Goal: Navigation & Orientation: Find specific page/section

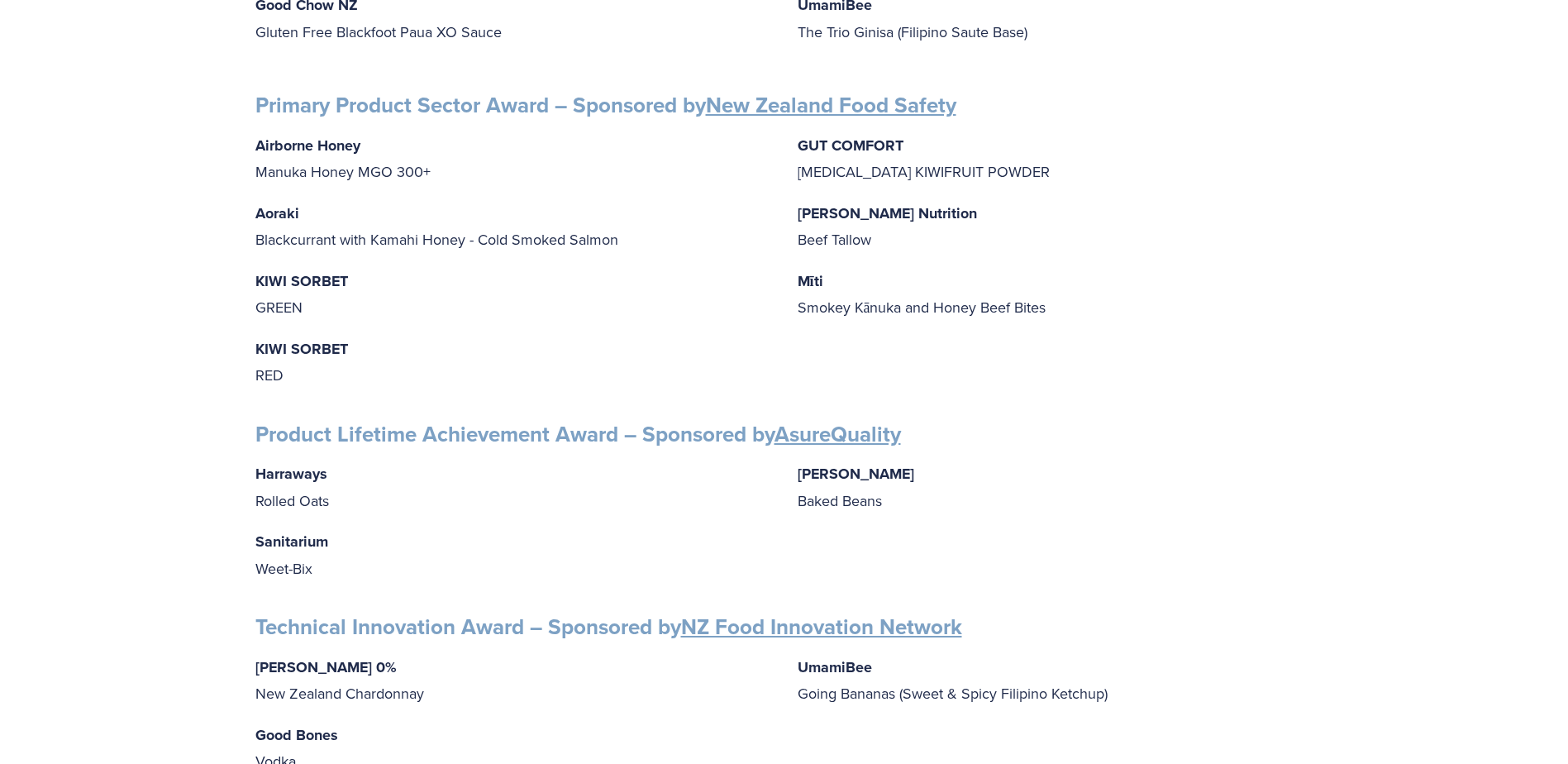
scroll to position [2480, 0]
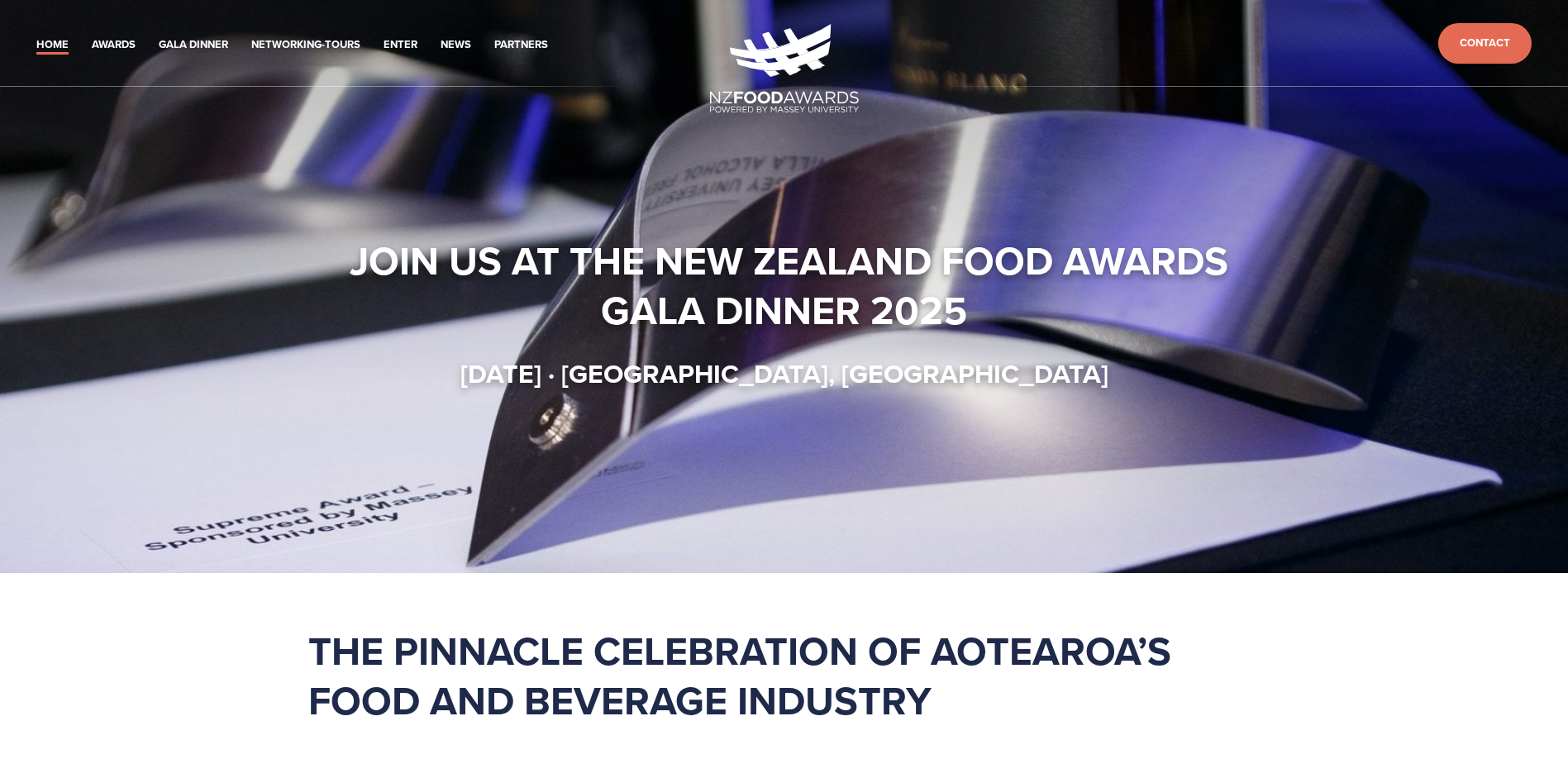
click at [53, 40] on link "Home" at bounding box center [53, 45] width 32 height 19
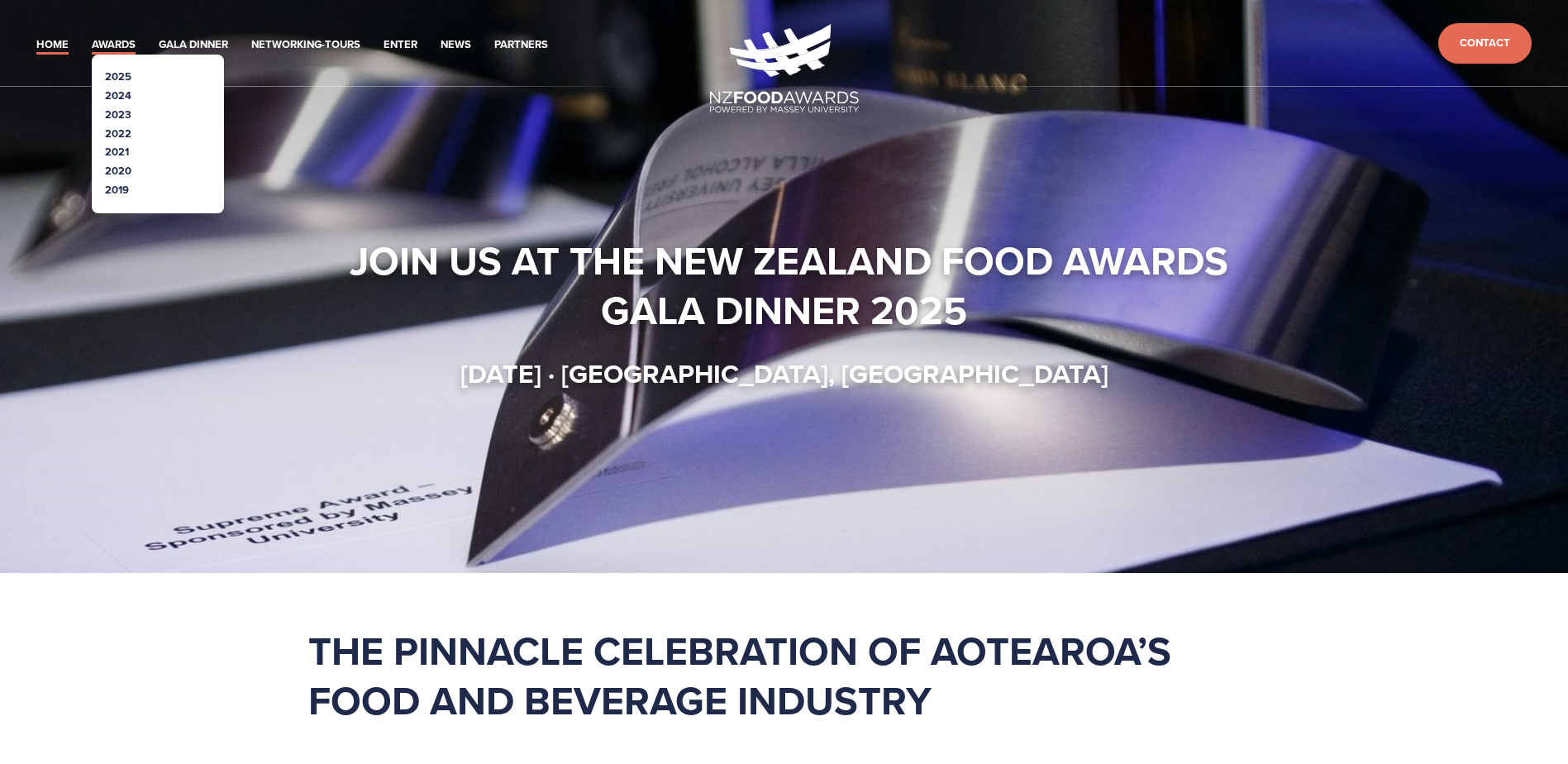
click at [129, 42] on link "Awards" at bounding box center [114, 45] width 44 height 19
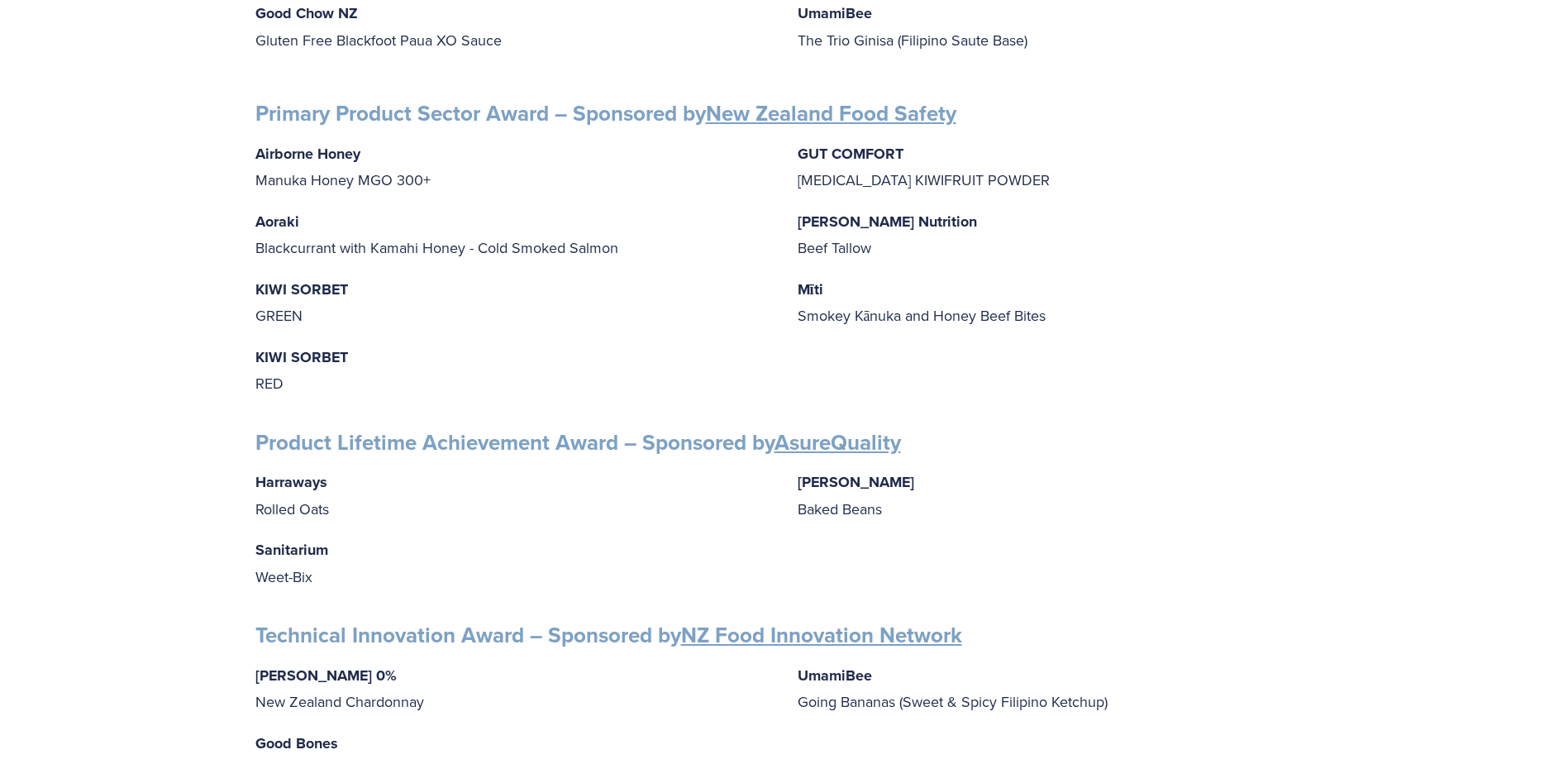
scroll to position [2397, 0]
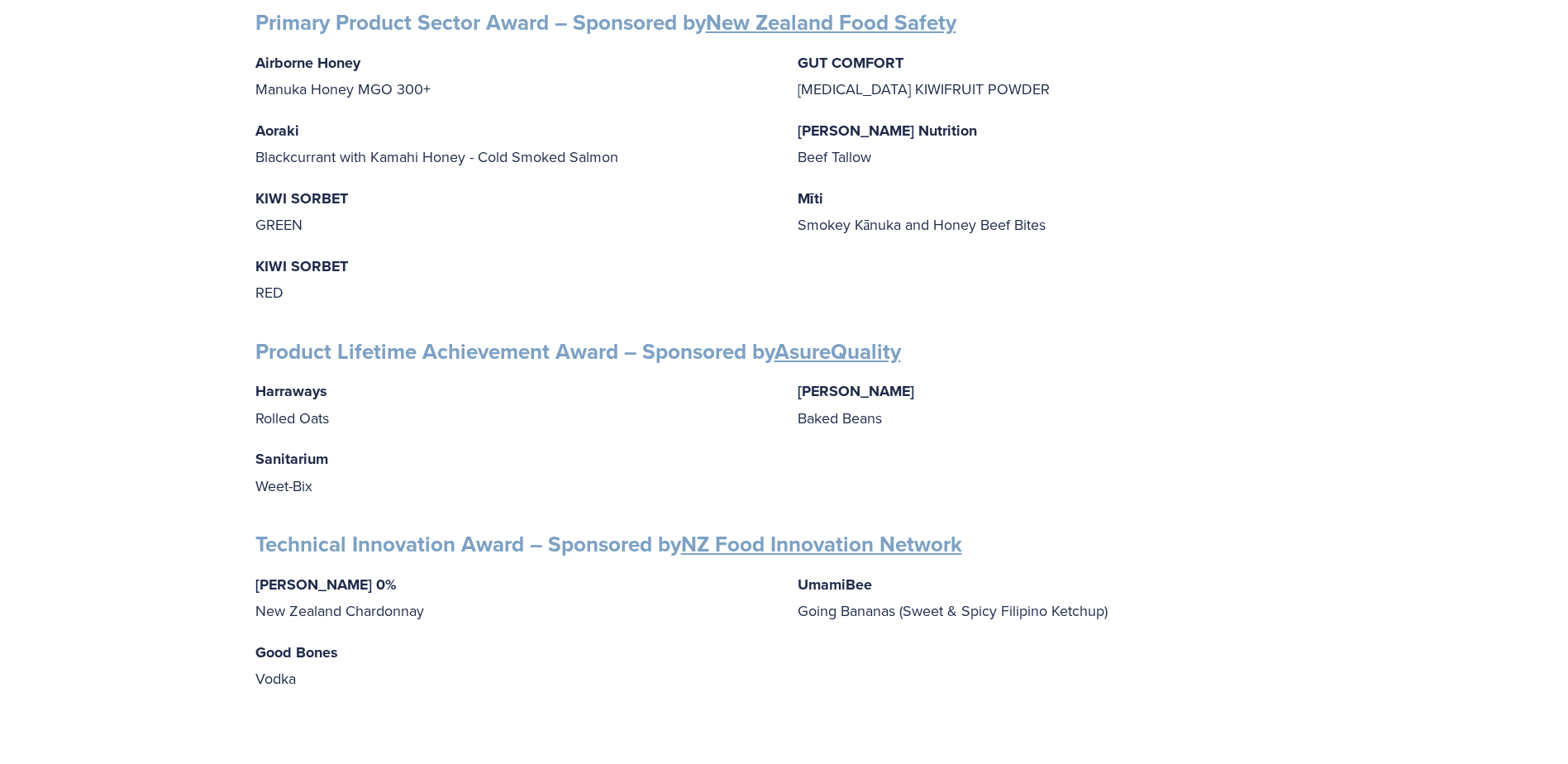
click at [1295, 266] on div "Airborne Honey Manuka Honey MGO 300+ Aoraki Blackcurrant with Kamahi Honey - Co…" at bounding box center [784, 177] width 1058 height 256
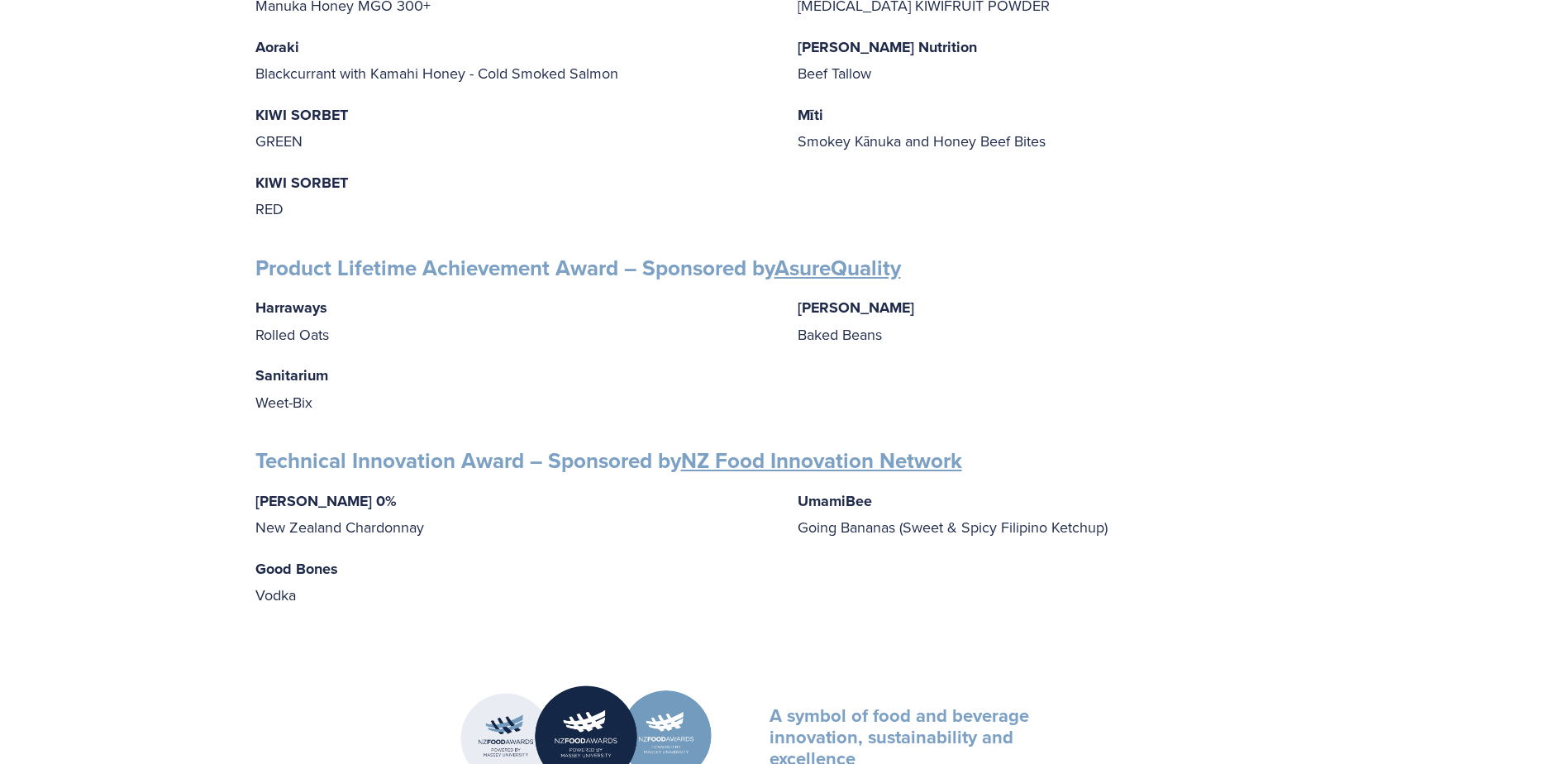
scroll to position [2480, 0]
